Goal: Task Accomplishment & Management: Use online tool/utility

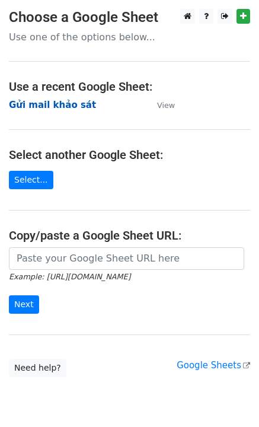
click at [66, 106] on strong "Gửi mail khảo sát" at bounding box center [52, 105] width 87 height 11
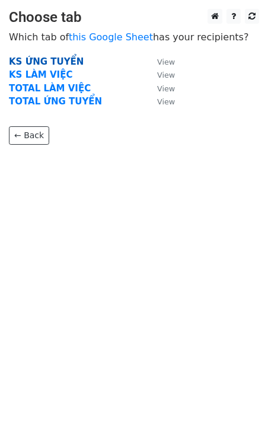
click at [49, 61] on strong "KS ỨNG TUYỂN" at bounding box center [46, 61] width 75 height 11
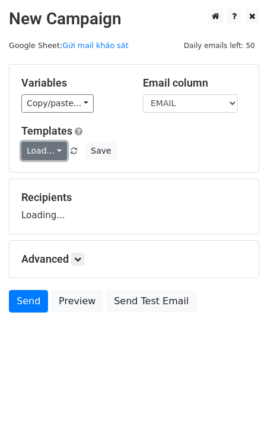
click at [49, 149] on link "Load..." at bounding box center [44, 151] width 46 height 18
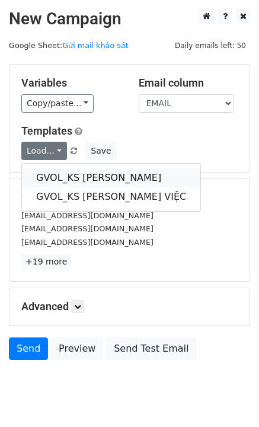
click at [84, 173] on link "GVOL_KS [PERSON_NAME]" at bounding box center [111, 178] width 179 height 19
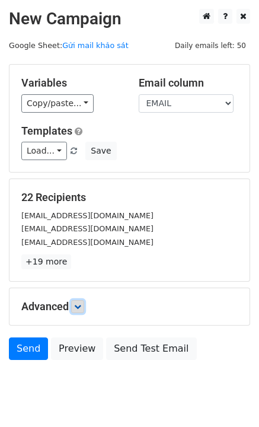
click at [80, 305] on icon at bounding box center [77, 306] width 7 height 7
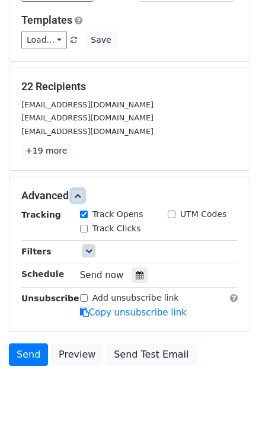
scroll to position [150, 0]
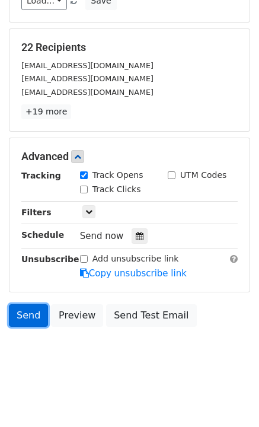
click at [32, 319] on link "Send" at bounding box center [28, 315] width 39 height 23
